Goal: Task Accomplishment & Management: Manage account settings

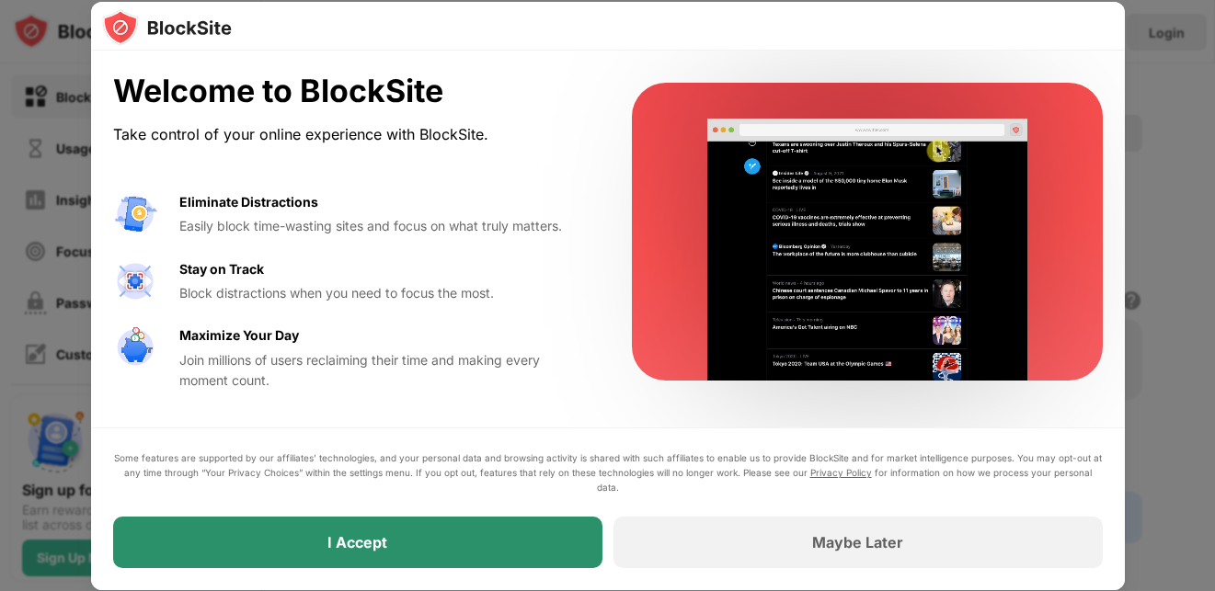
click at [534, 521] on div "I Accept" at bounding box center [357, 542] width 489 height 51
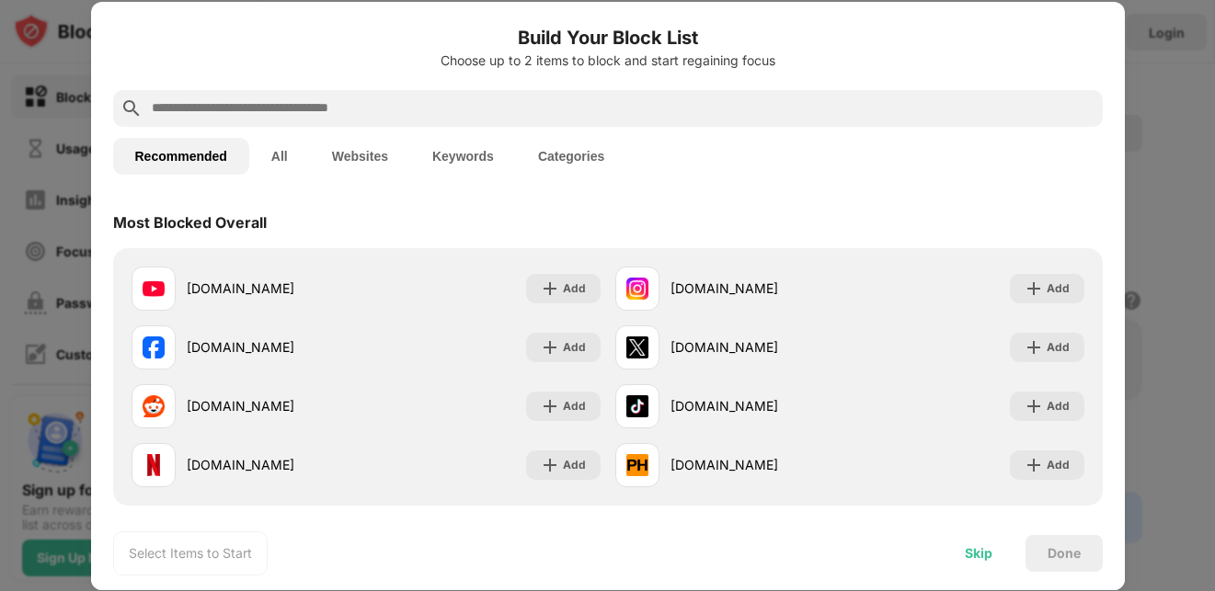
click at [986, 549] on div "Skip" at bounding box center [979, 553] width 28 height 15
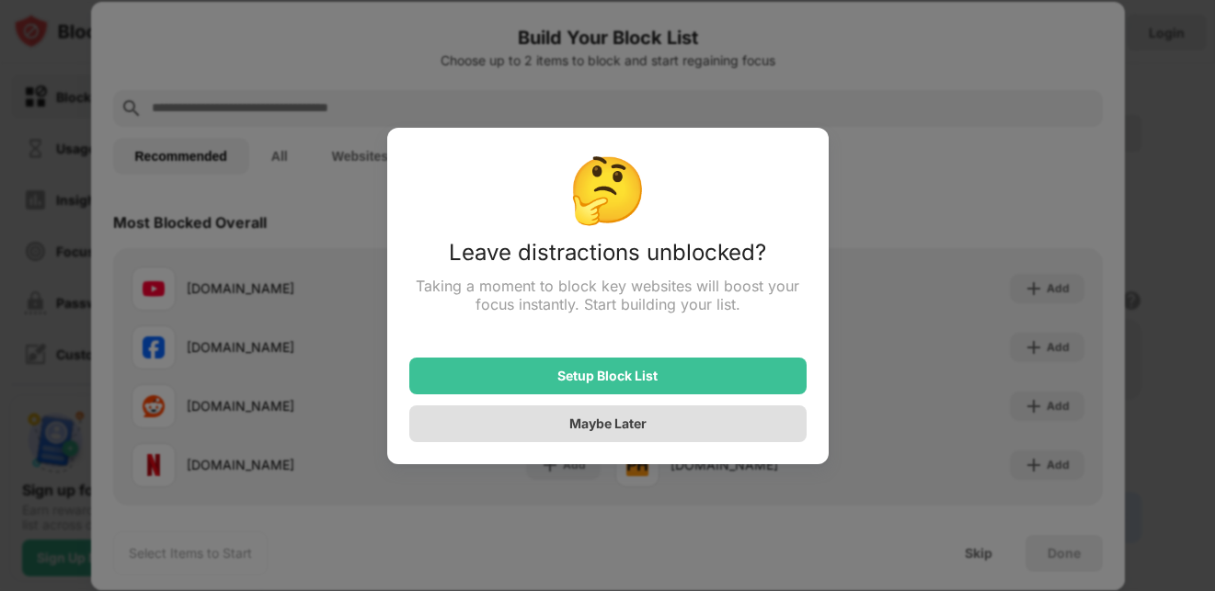
click at [656, 426] on div "Maybe Later" at bounding box center [607, 424] width 397 height 37
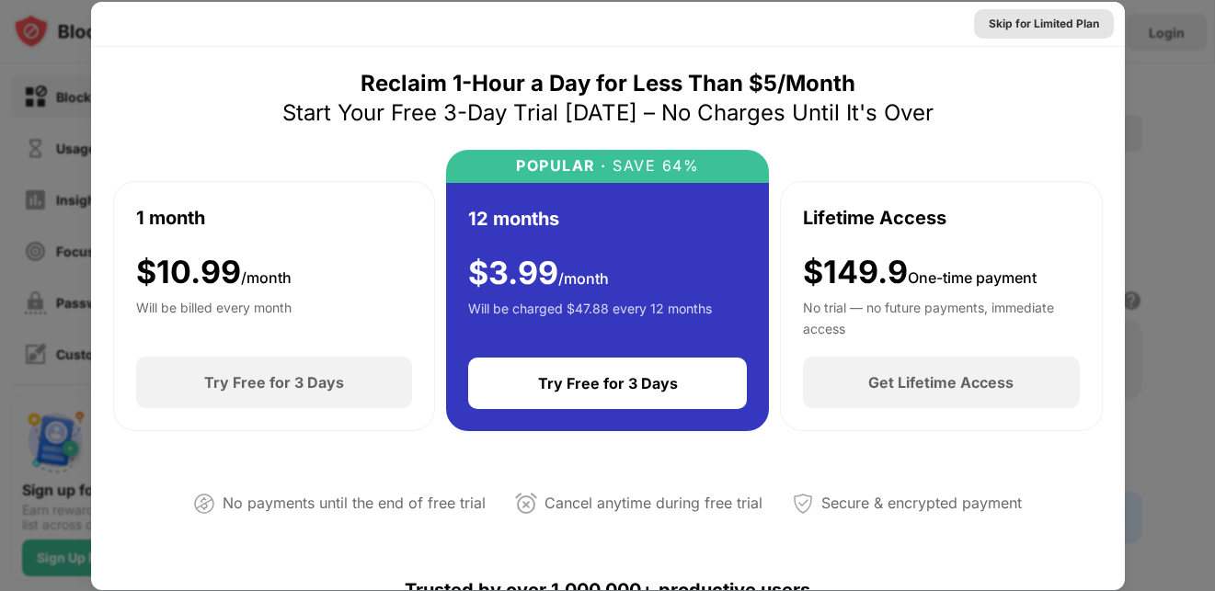
click at [1052, 16] on div "Skip for Limited Plan" at bounding box center [1044, 24] width 110 height 18
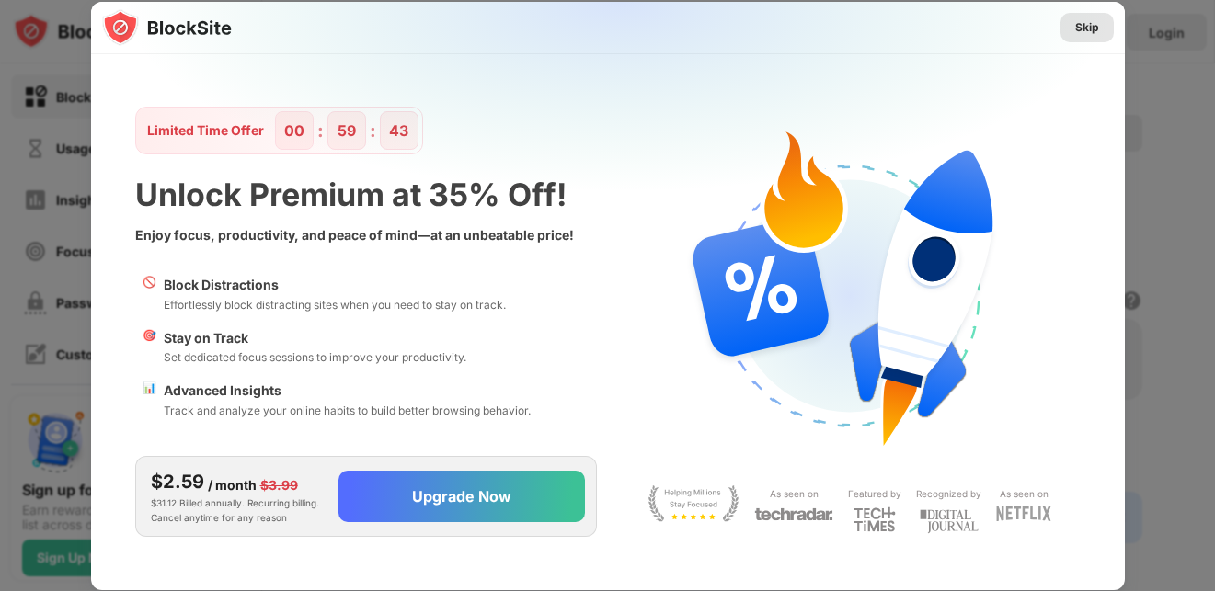
click at [1068, 29] on div "Skip" at bounding box center [1086, 27] width 53 height 29
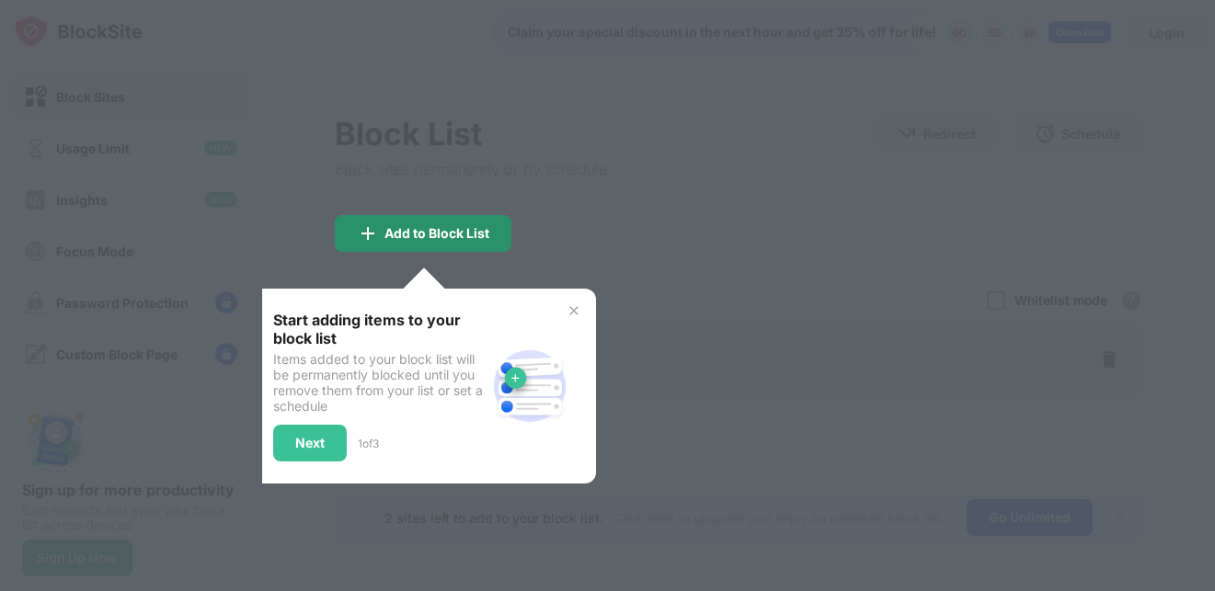
click at [428, 250] on div "Add to Block List" at bounding box center [423, 233] width 177 height 37
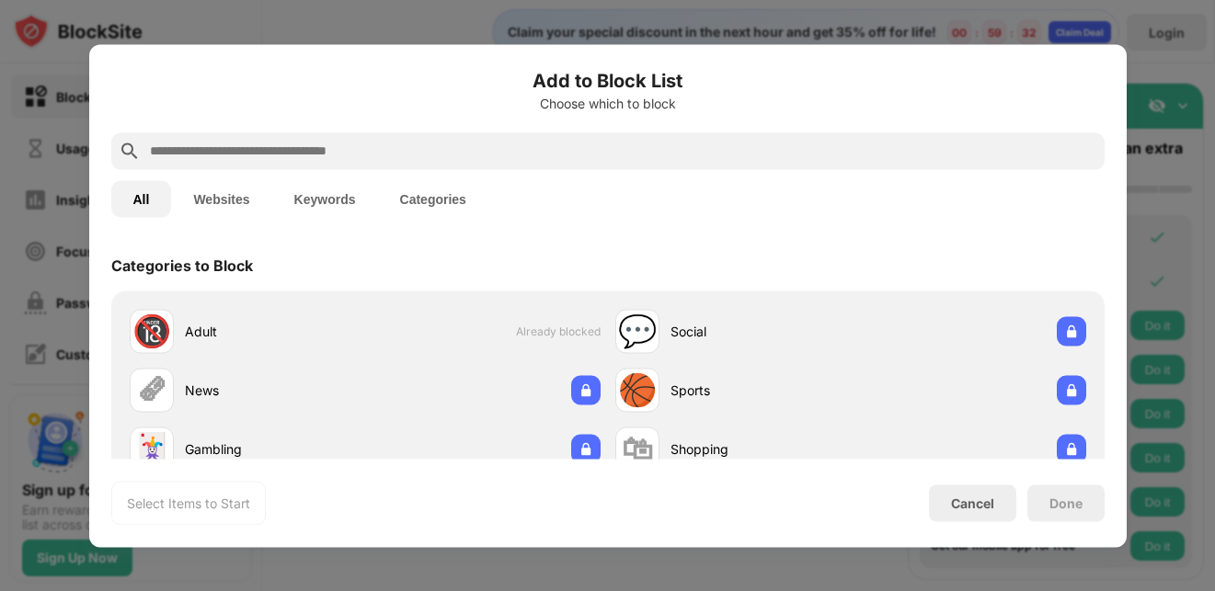
click at [1155, 219] on div at bounding box center [607, 295] width 1215 height 591
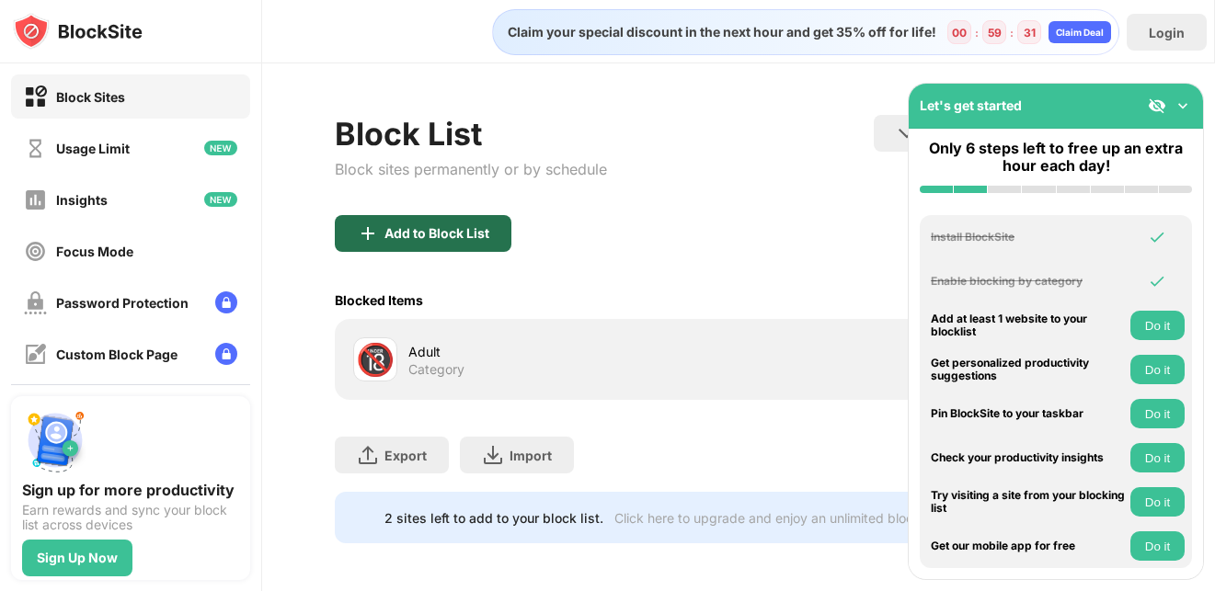
click at [438, 242] on div "Add to Block List" at bounding box center [423, 233] width 177 height 37
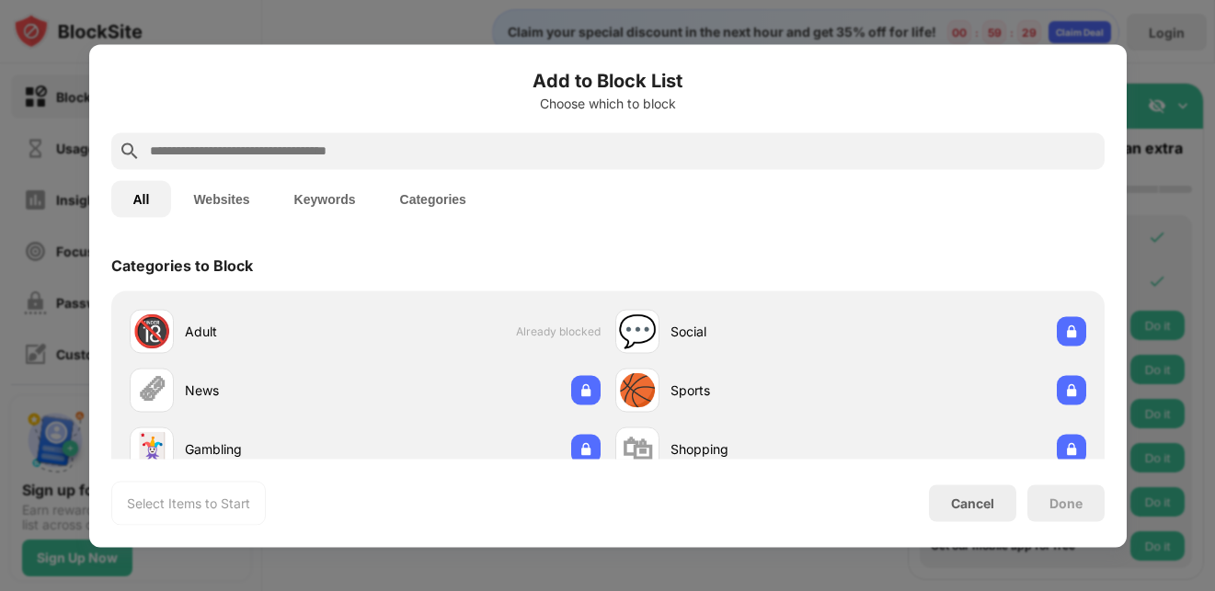
click at [441, 159] on input "text" at bounding box center [622, 151] width 949 height 22
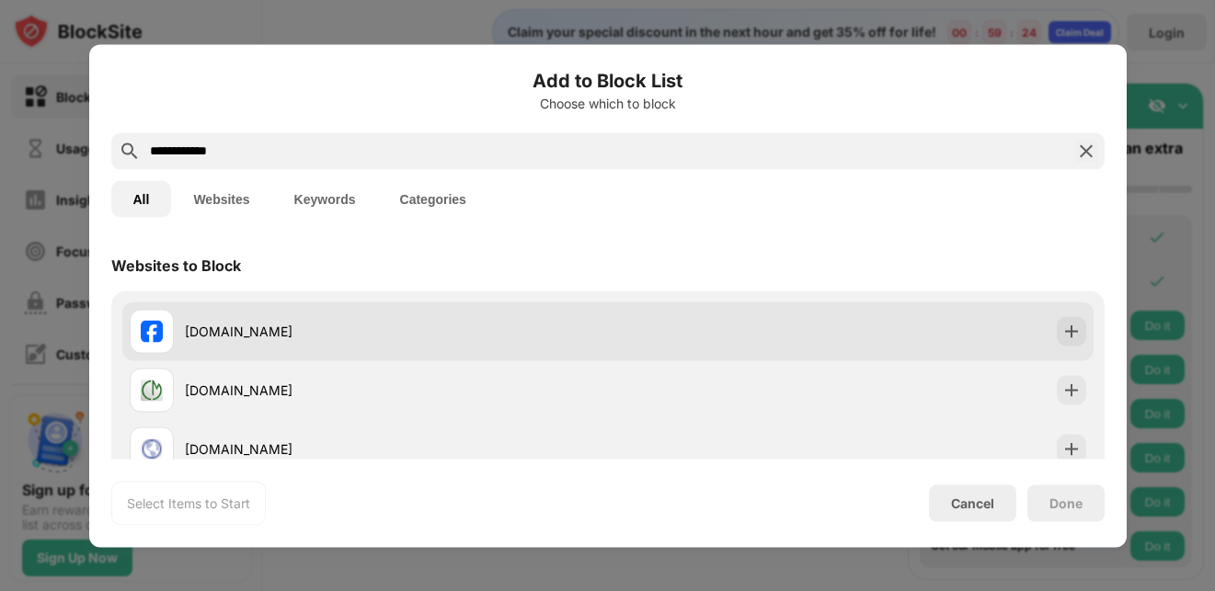
type input "**********"
click at [520, 317] on div "facebook.com" at bounding box center [369, 331] width 478 height 44
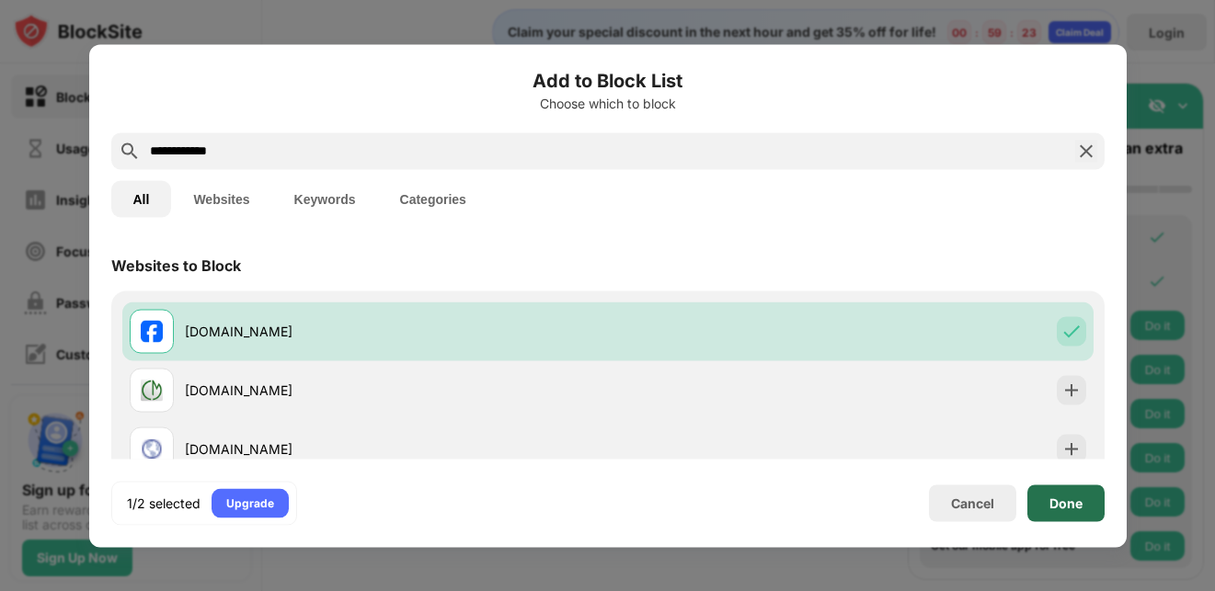
click at [1039, 502] on div "Done" at bounding box center [1065, 503] width 77 height 37
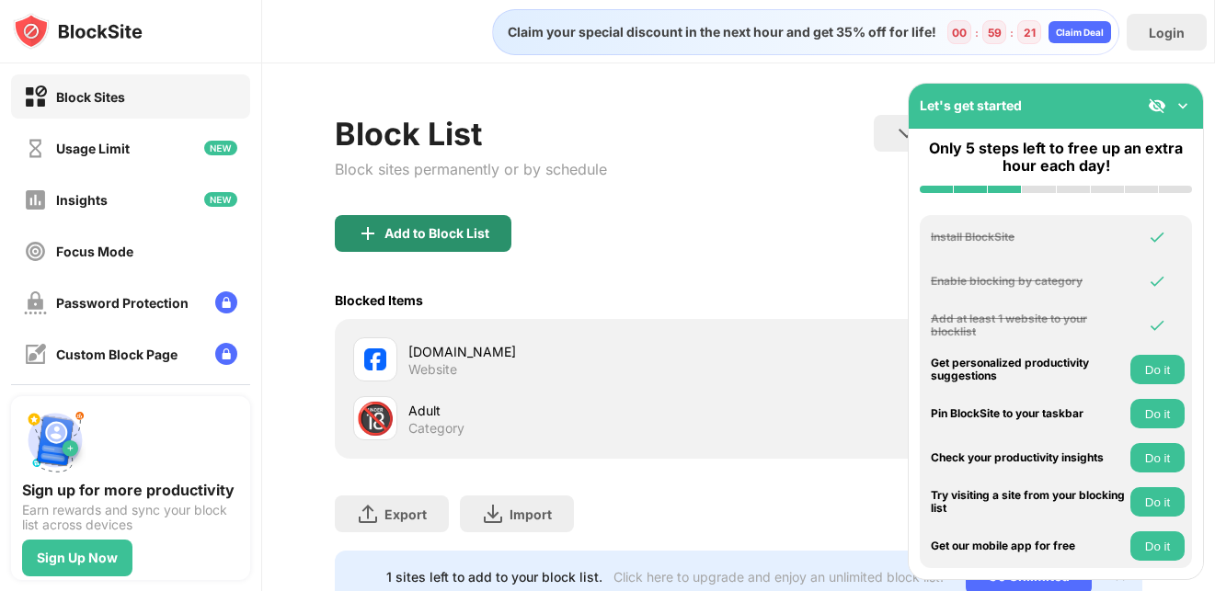
click at [405, 232] on div "Add to Block List" at bounding box center [436, 233] width 105 height 15
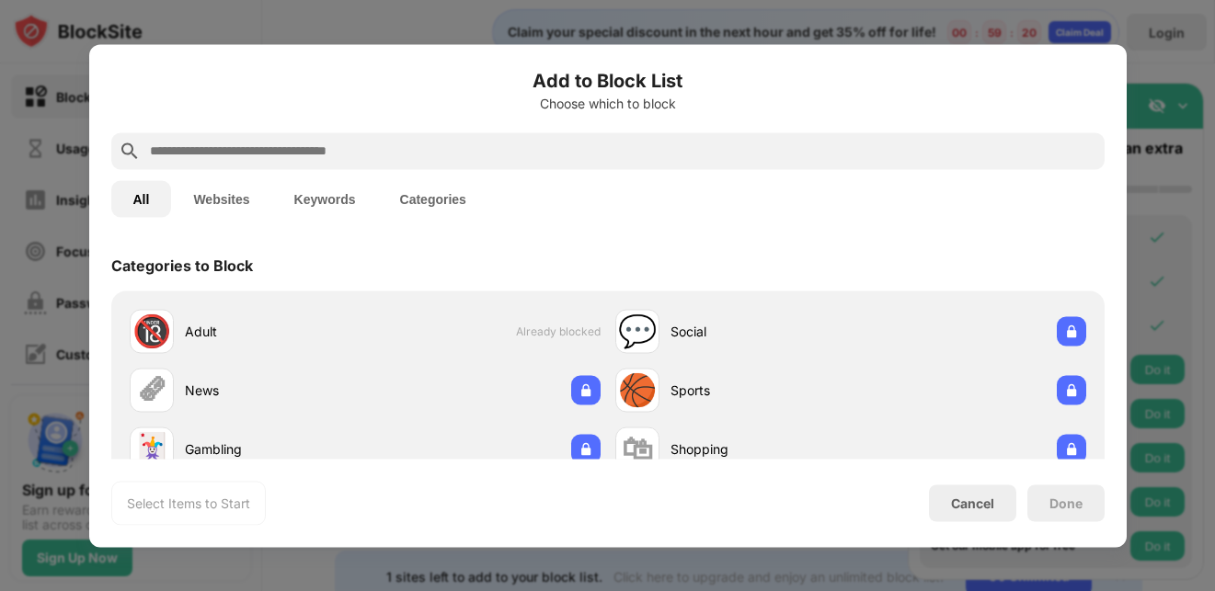
click at [417, 159] on input "text" at bounding box center [622, 151] width 949 height 22
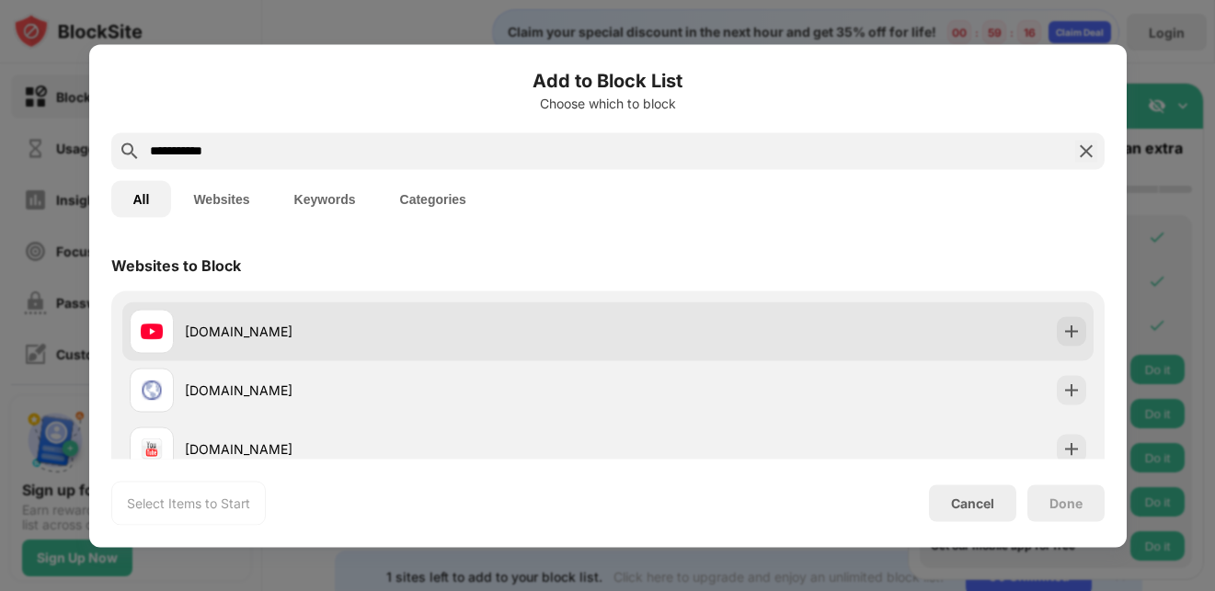
type input "**********"
click at [429, 315] on div "youtube.com" at bounding box center [369, 331] width 478 height 44
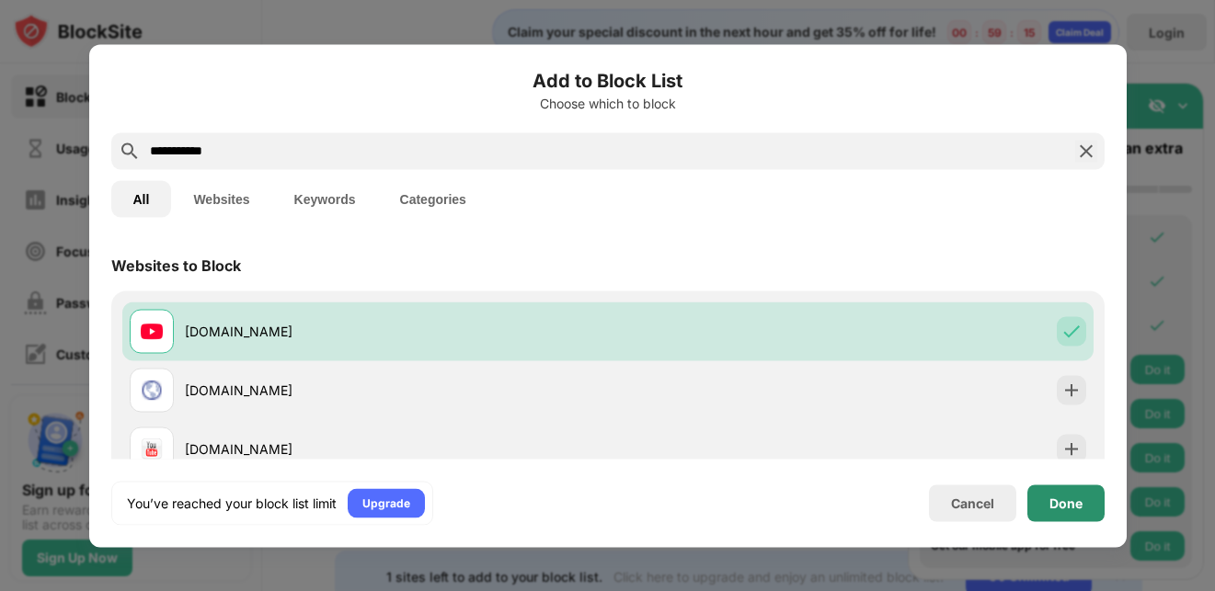
click at [1042, 504] on div "Done" at bounding box center [1065, 503] width 77 height 37
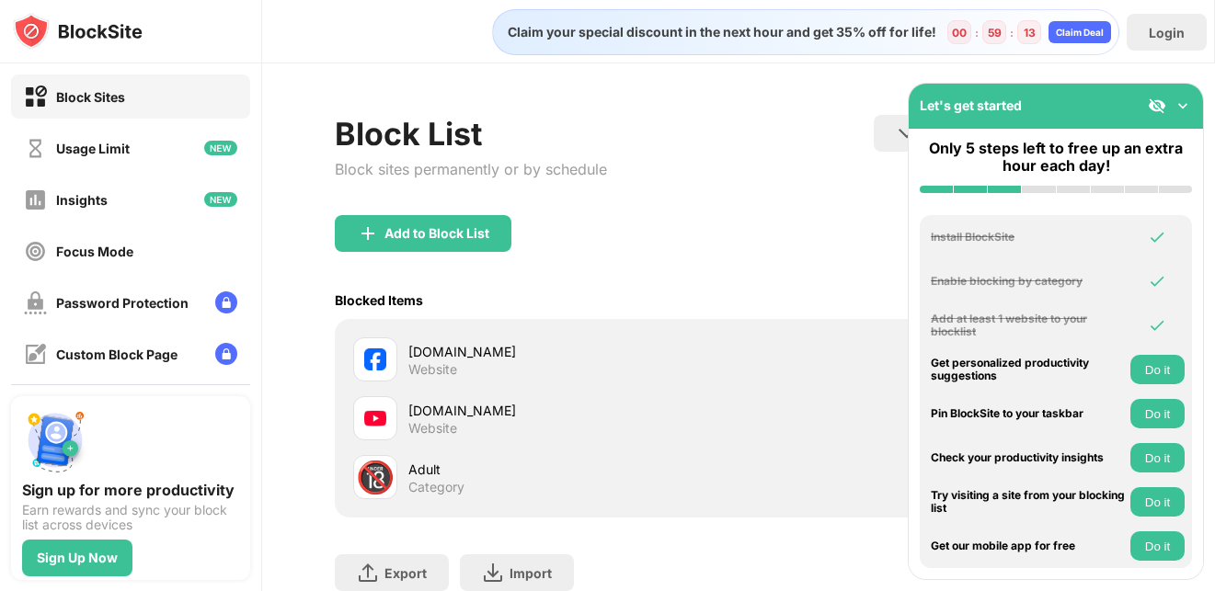
click at [1182, 109] on img at bounding box center [1182, 106] width 18 height 18
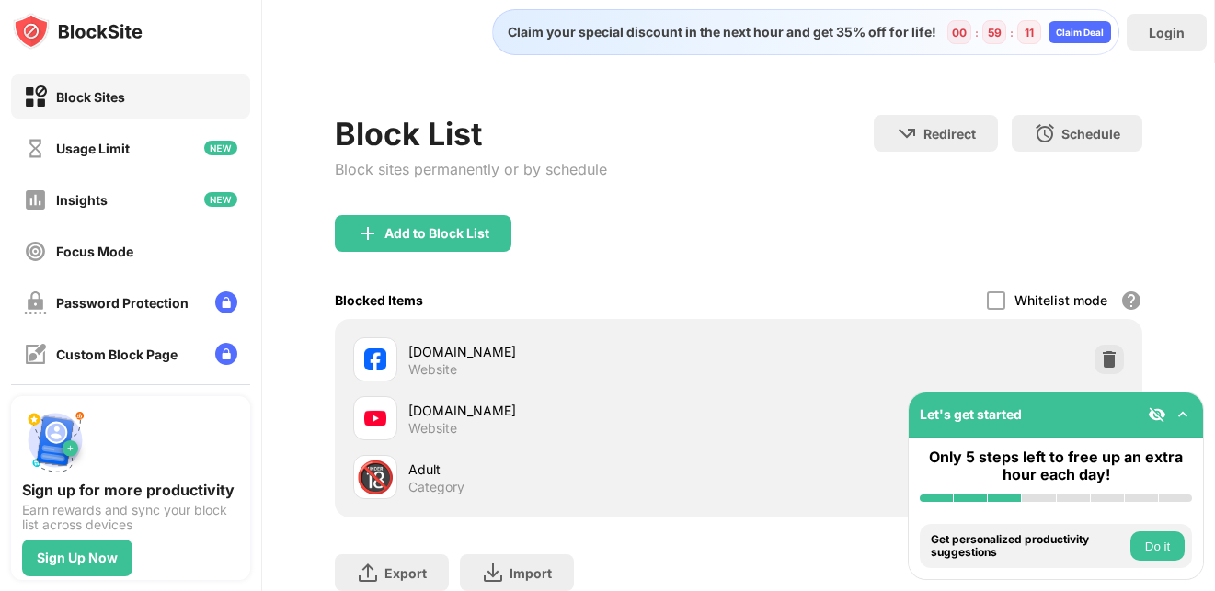
scroll to position [92, 0]
